Goal: Find specific page/section: Find specific page/section

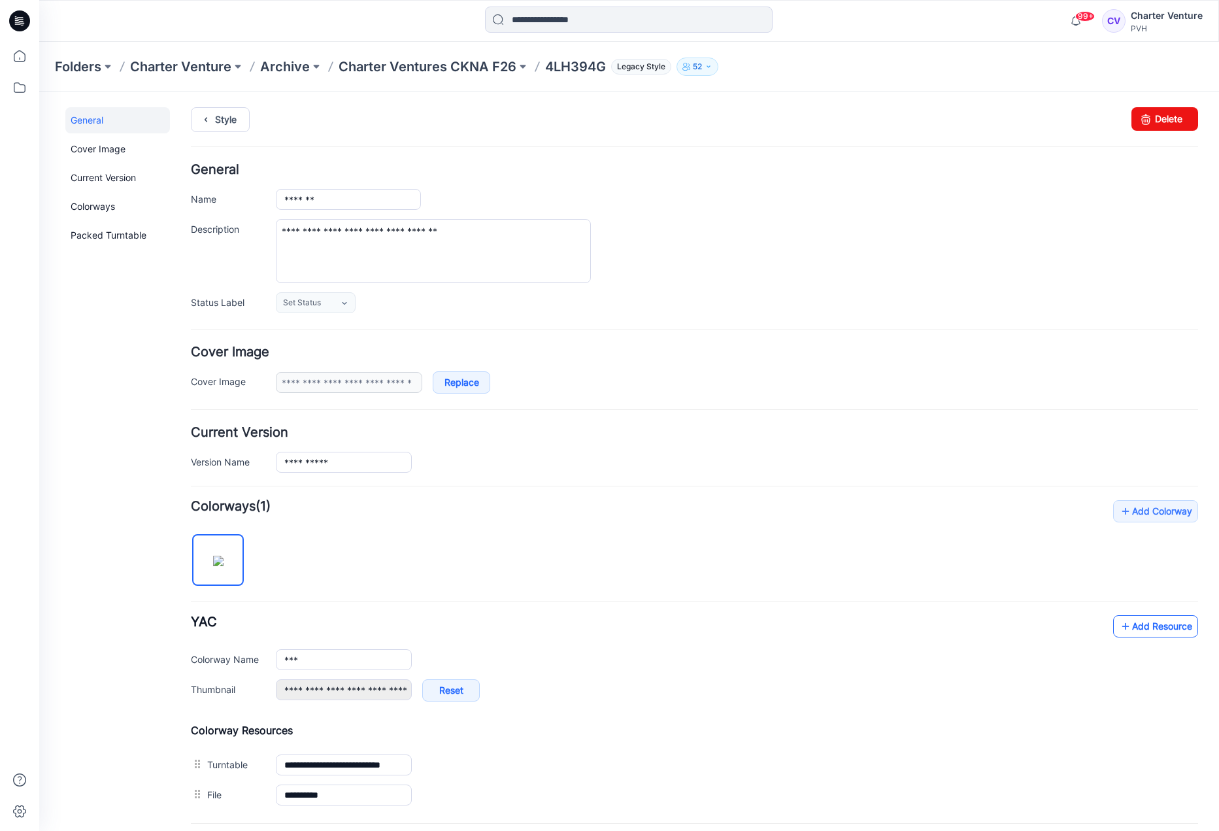
click at [1151, 627] on link "Add Resource" at bounding box center [1155, 626] width 85 height 22
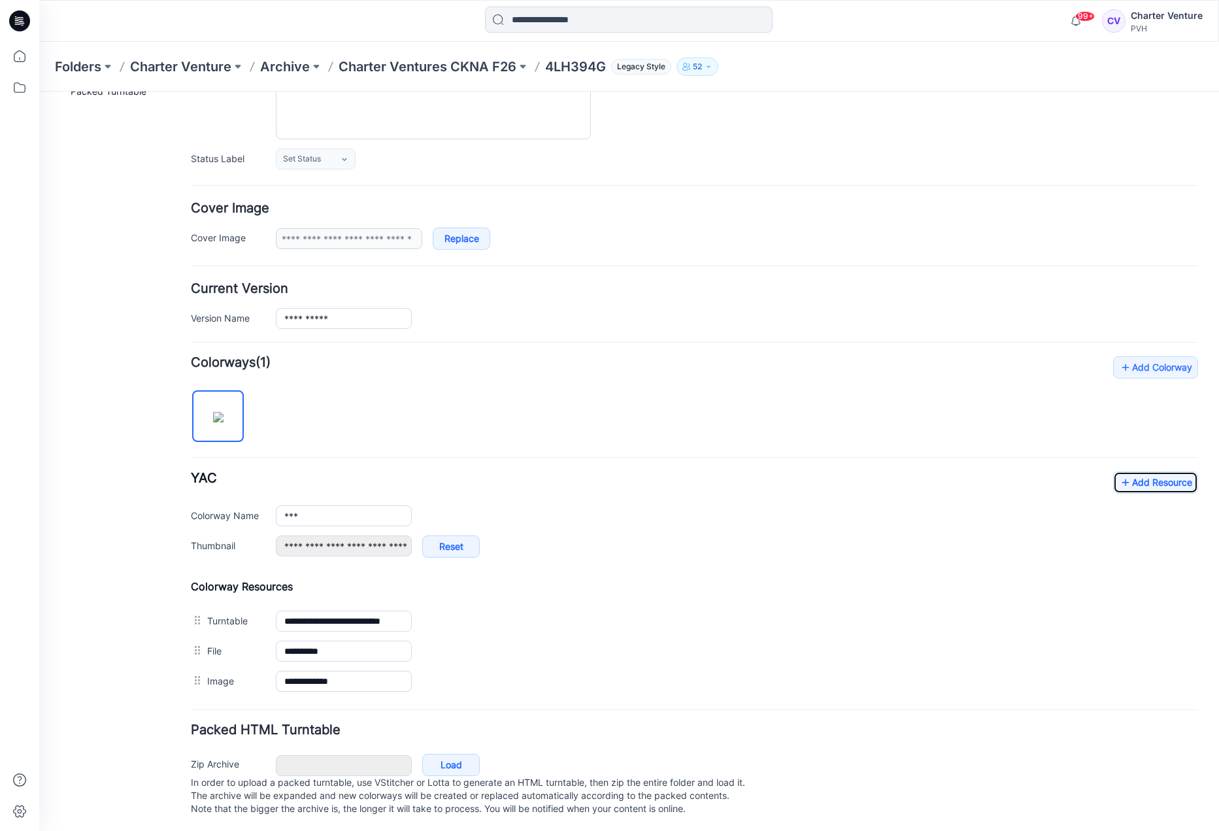
scroll to position [160, 0]
click at [1163, 469] on link "Add Resource" at bounding box center [1155, 480] width 85 height 22
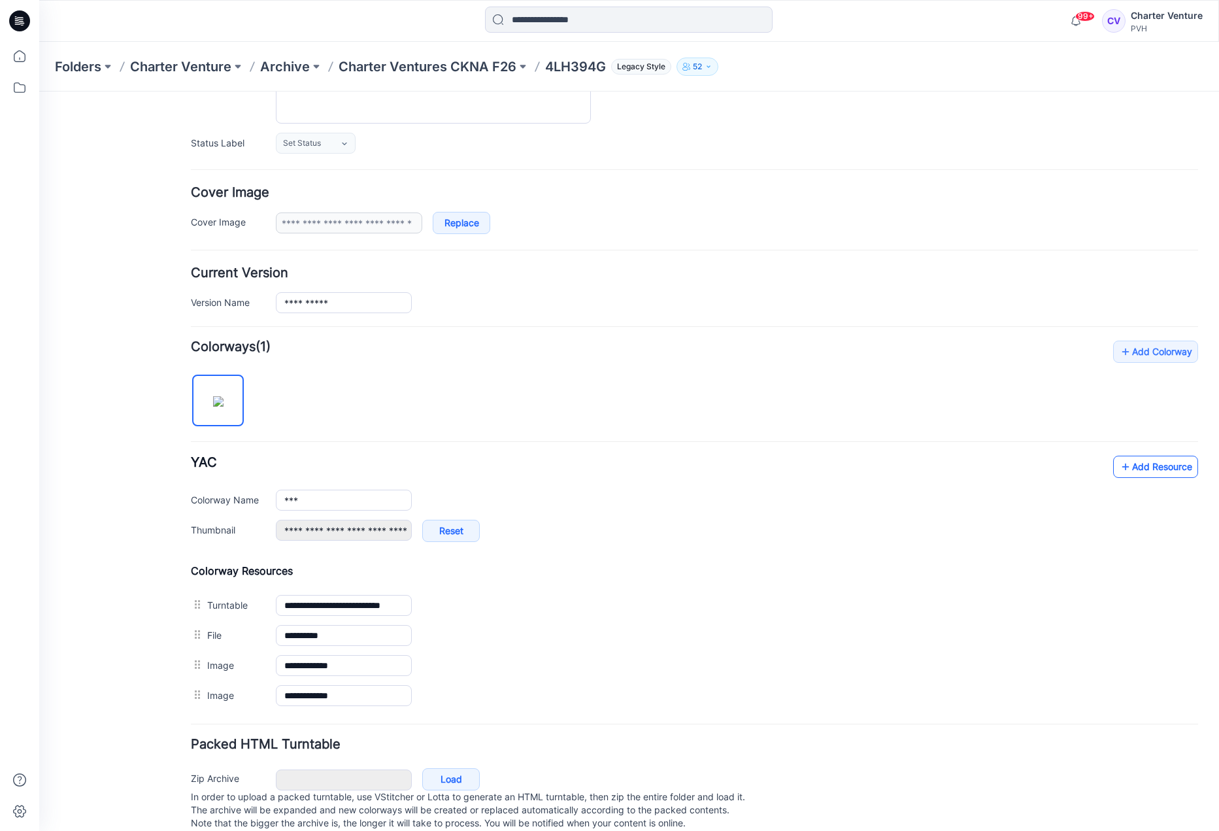
click at [1143, 468] on link "Add Resource" at bounding box center [1155, 467] width 85 height 22
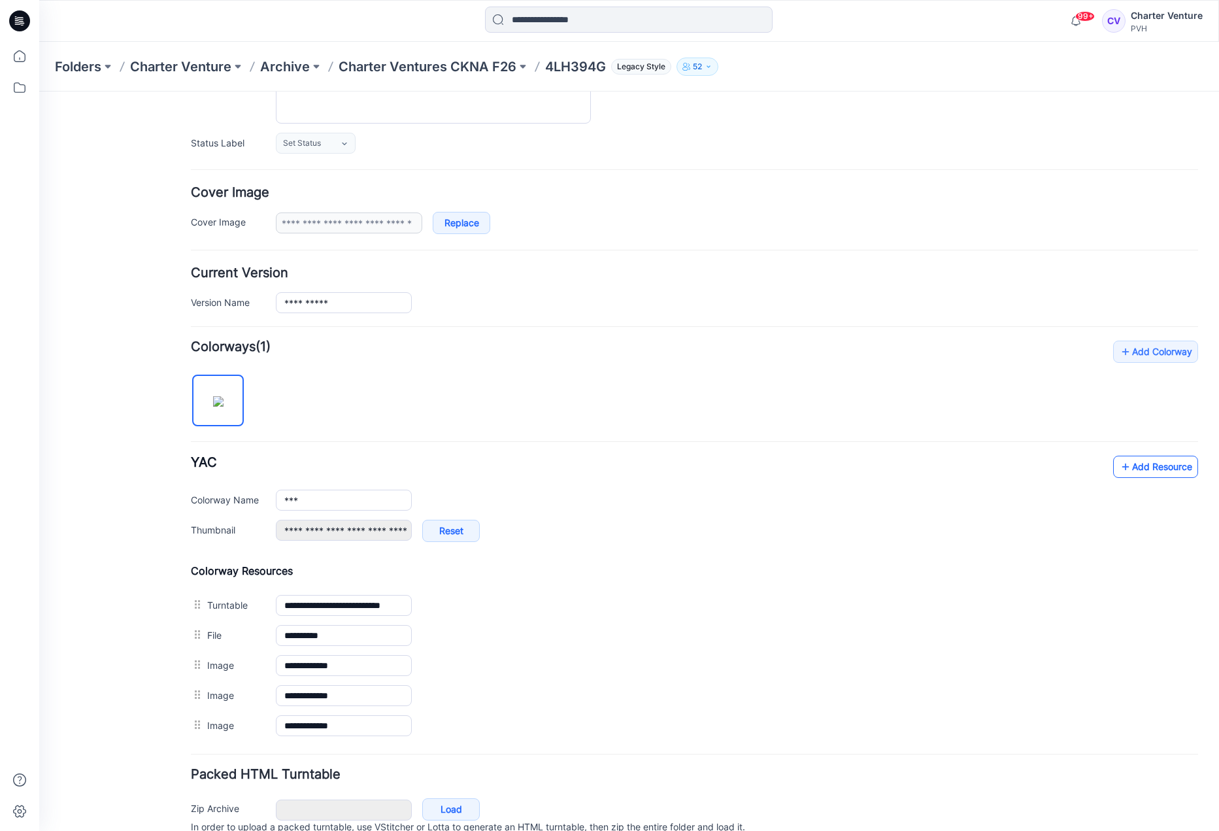
click at [1146, 469] on link "Add Resource" at bounding box center [1155, 467] width 85 height 22
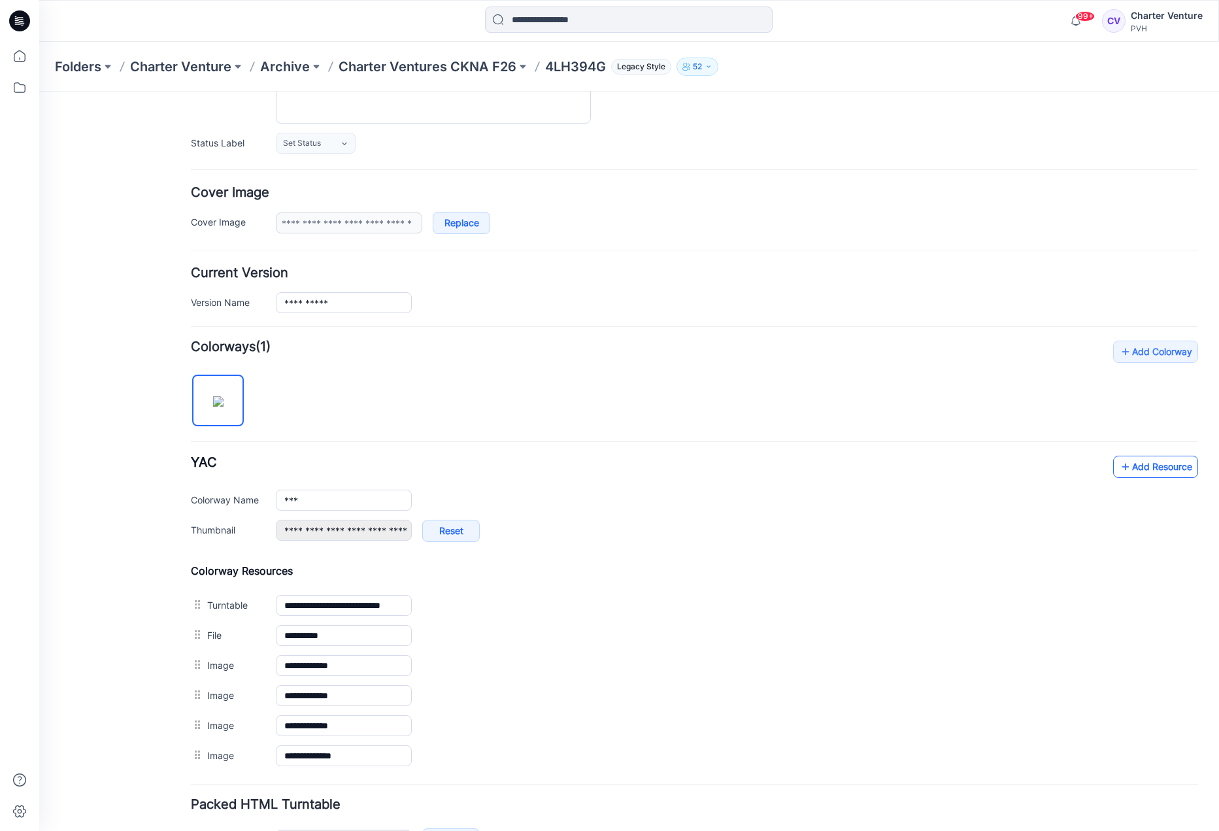
click at [1157, 475] on link "Add Resource" at bounding box center [1155, 467] width 85 height 22
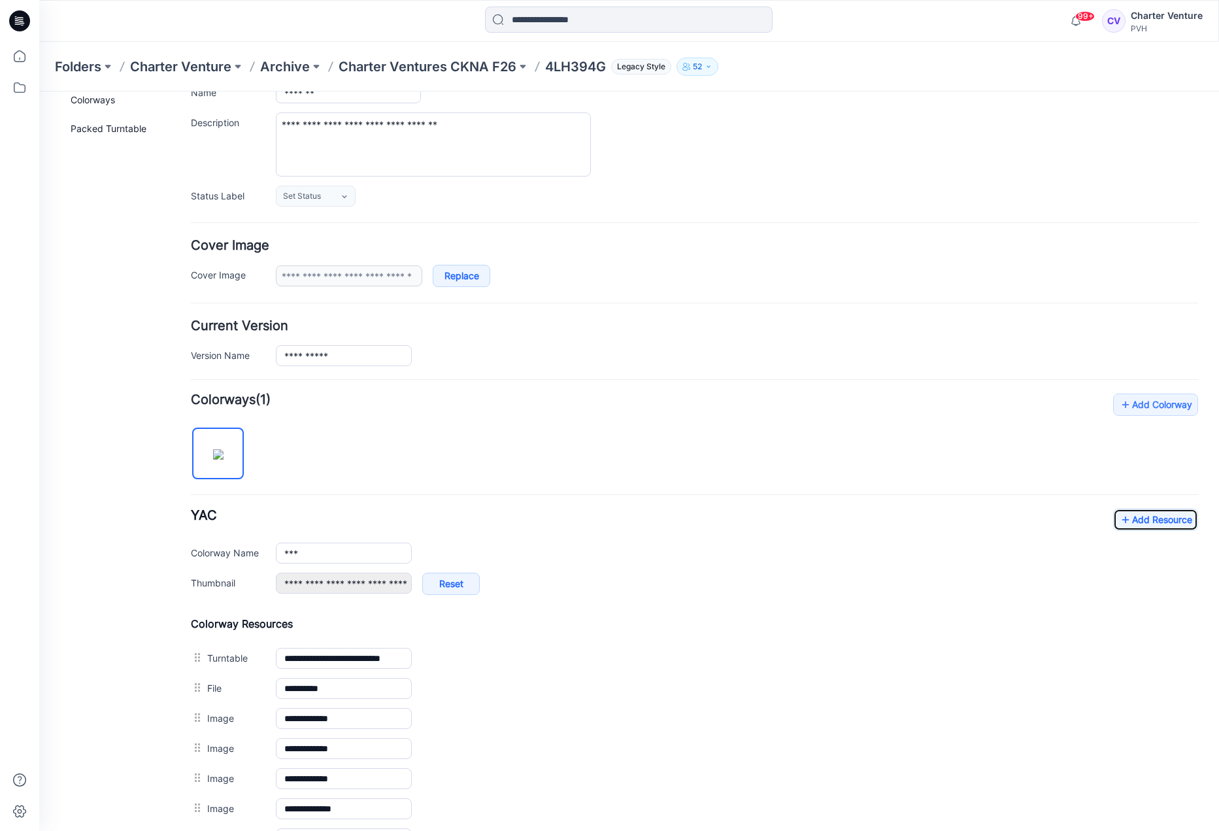
scroll to position [0, 0]
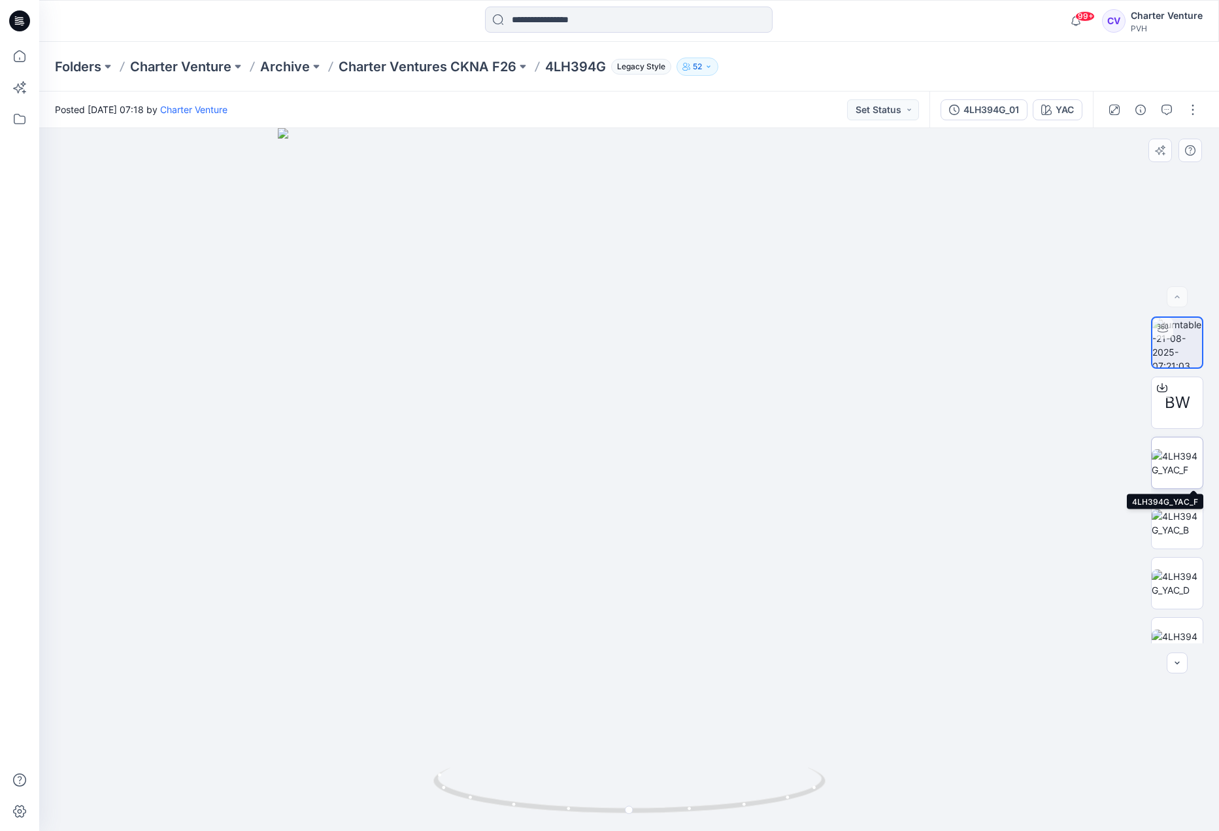
click at [1179, 466] on img at bounding box center [1177, 462] width 51 height 27
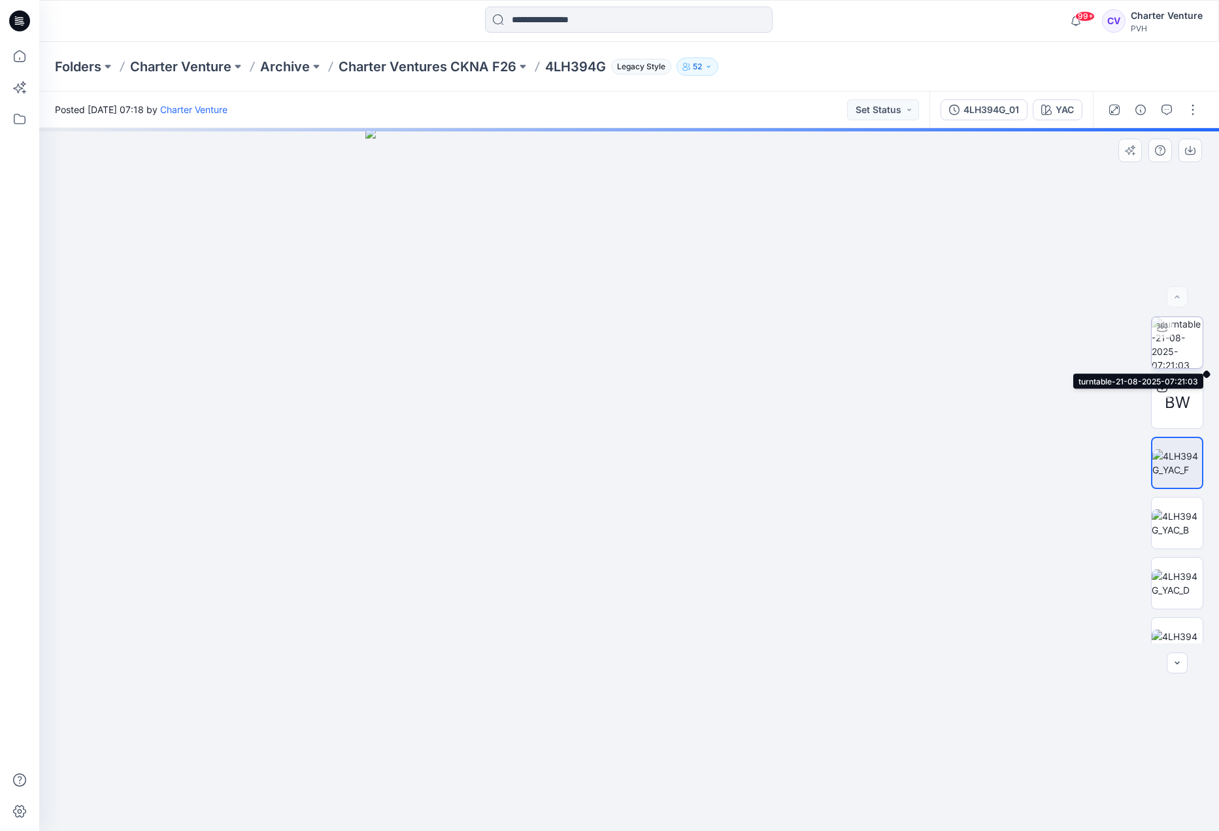
click at [1182, 346] on img at bounding box center [1177, 342] width 51 height 51
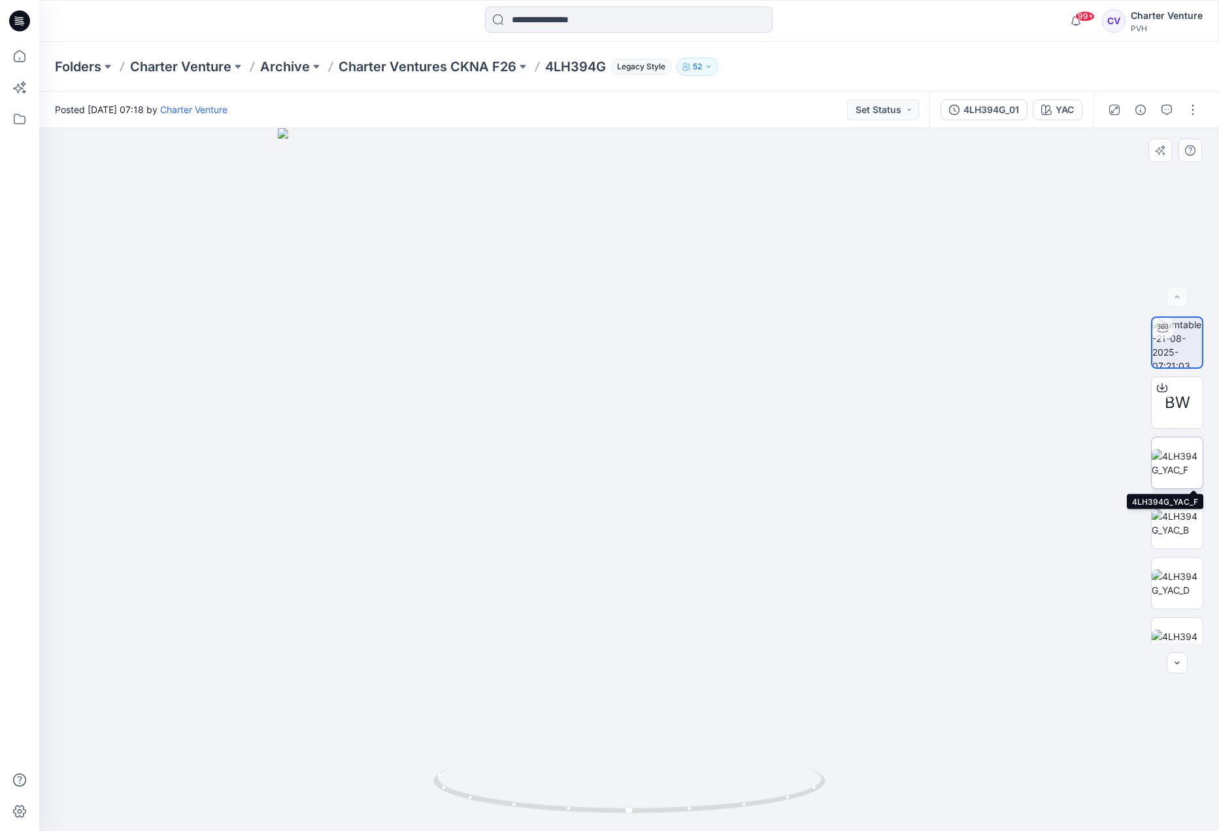
click at [1178, 473] on img at bounding box center [1177, 462] width 51 height 27
click at [1181, 524] on img at bounding box center [1177, 522] width 51 height 27
click at [1179, 577] on img at bounding box center [1177, 582] width 51 height 27
click at [450, 69] on p "Charter Ventures CKNA F26" at bounding box center [428, 67] width 178 height 18
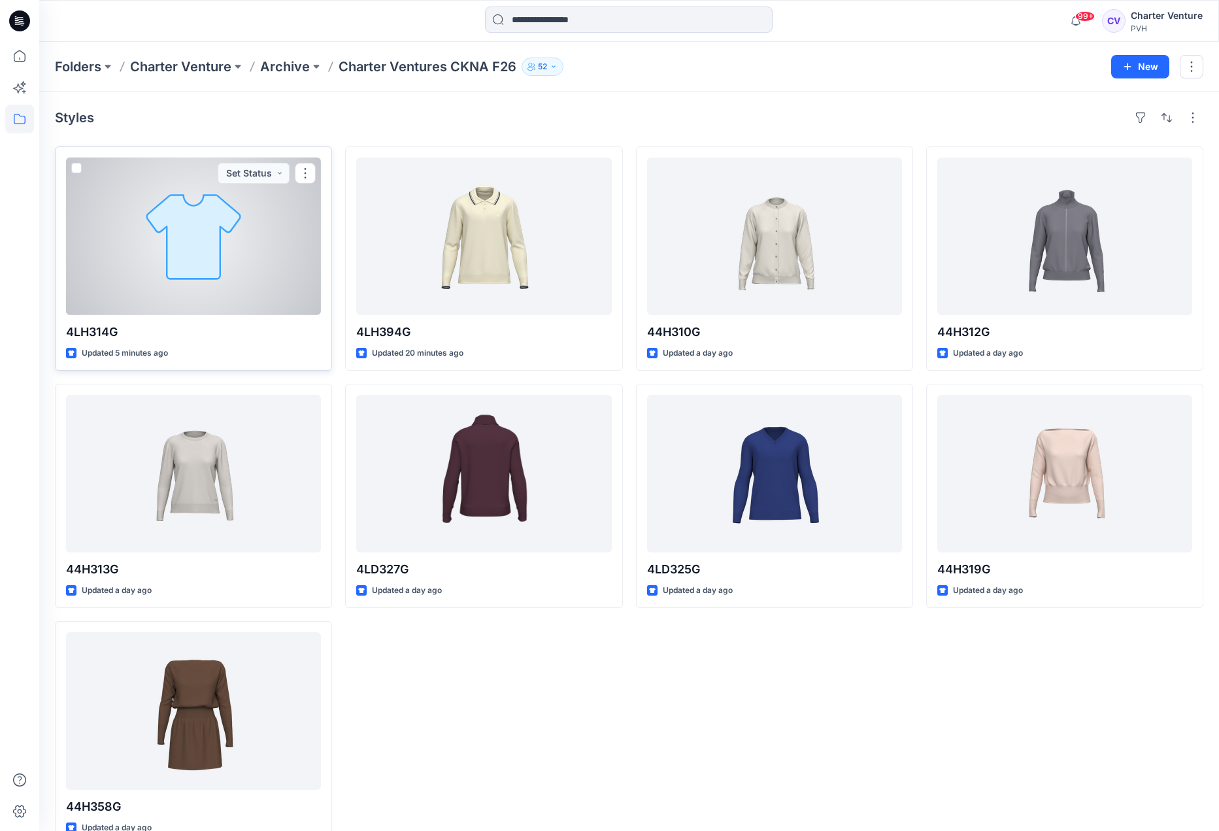
click at [252, 273] on div at bounding box center [193, 237] width 255 height 158
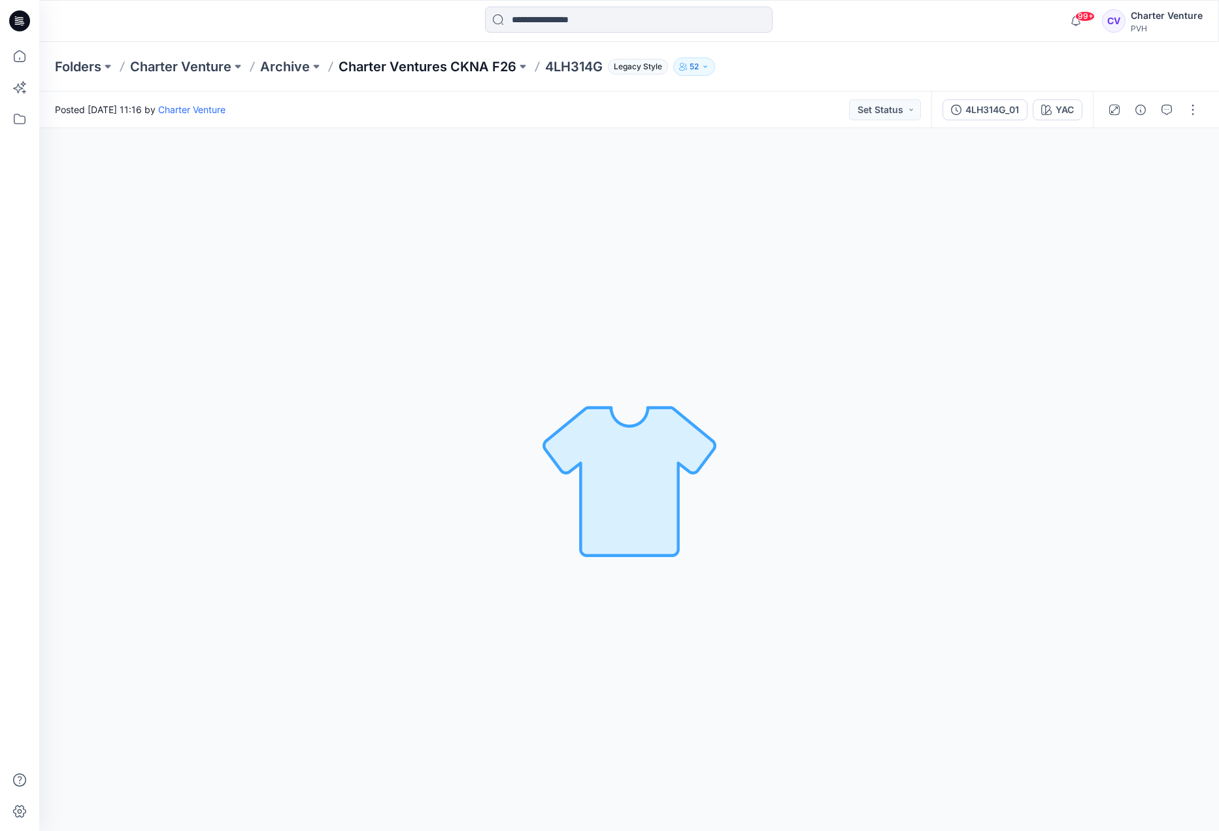
click at [468, 63] on p "Charter Ventures CKNA F26" at bounding box center [428, 67] width 178 height 18
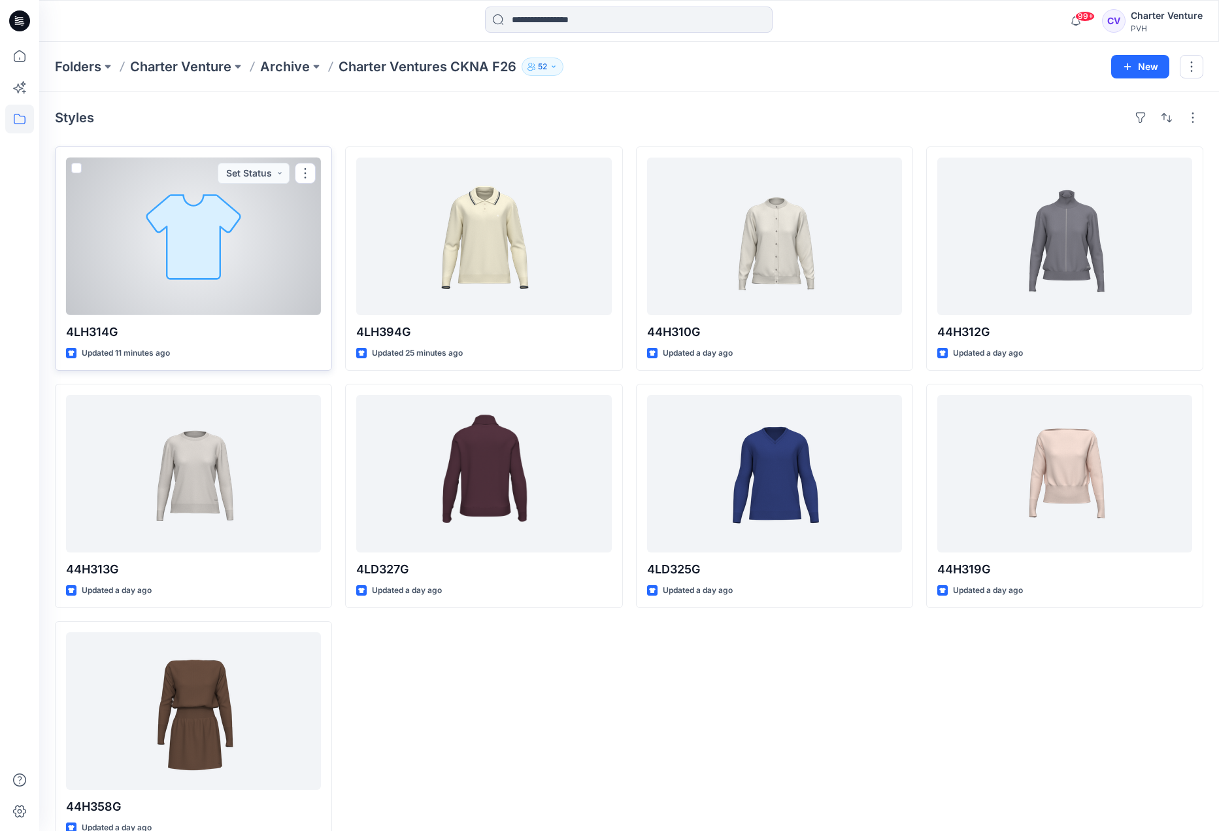
click at [309, 284] on div at bounding box center [193, 237] width 255 height 158
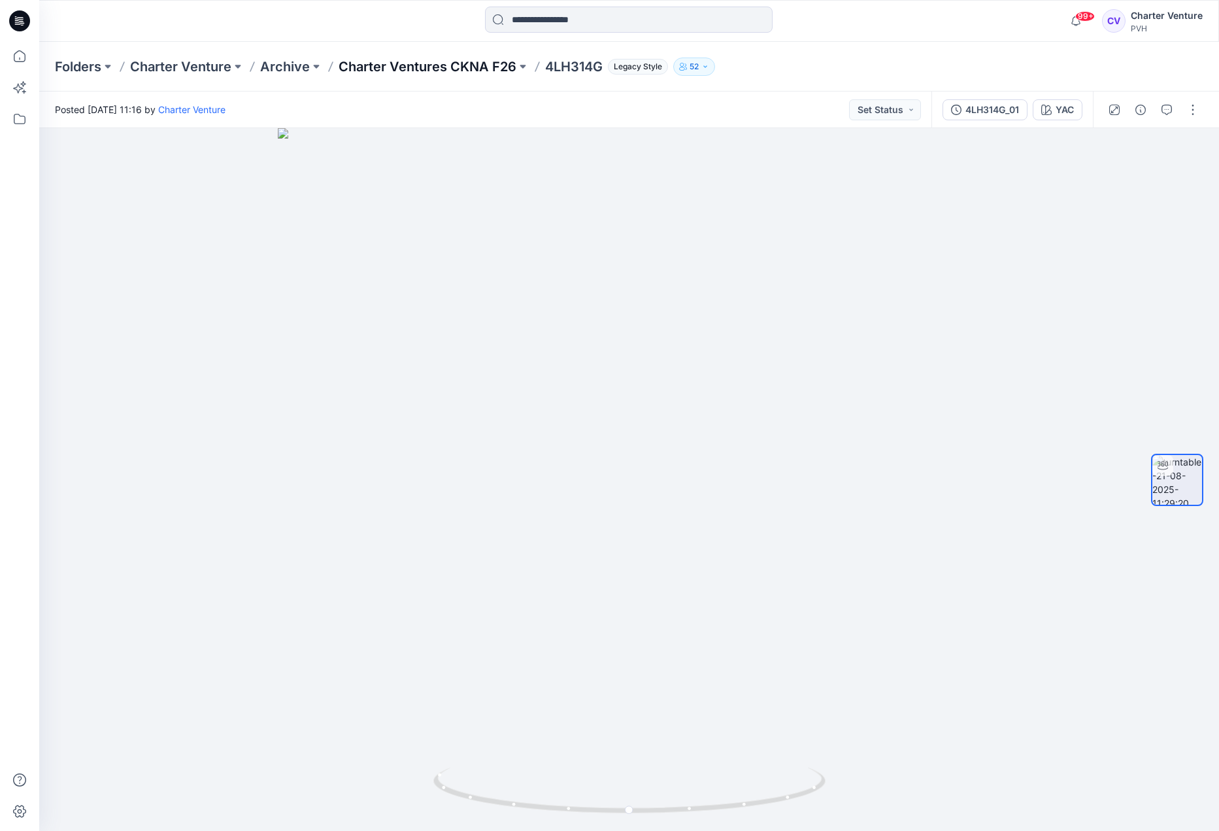
click at [416, 67] on p "Charter Ventures CKNA F26" at bounding box center [428, 67] width 178 height 18
